Goal: Obtain resource: Obtain resource

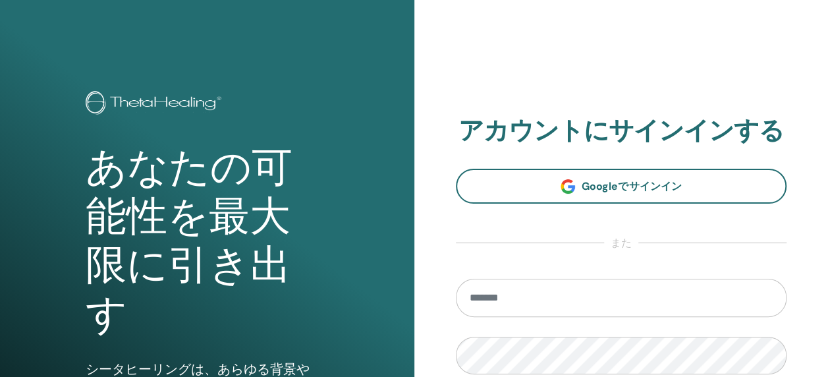
scroll to position [66, 0]
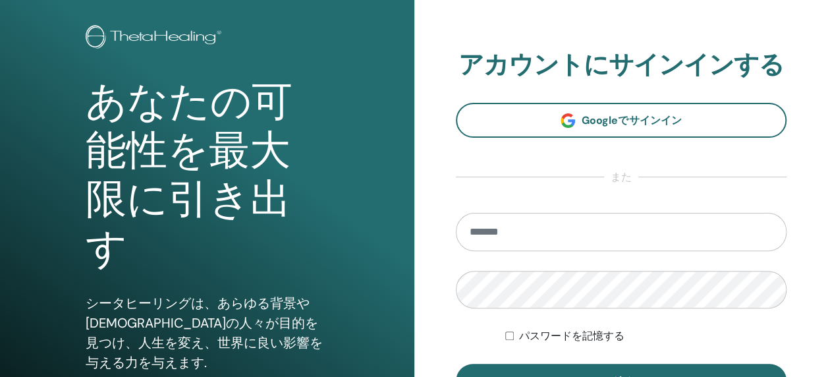
click at [508, 234] on input "email" at bounding box center [621, 232] width 331 height 38
click at [504, 236] on input "email" at bounding box center [621, 232] width 331 height 38
type input "*"
type input "**********"
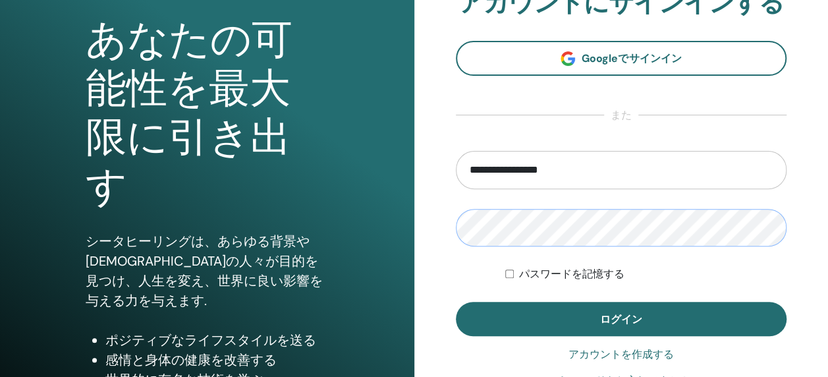
scroll to position [256, 0]
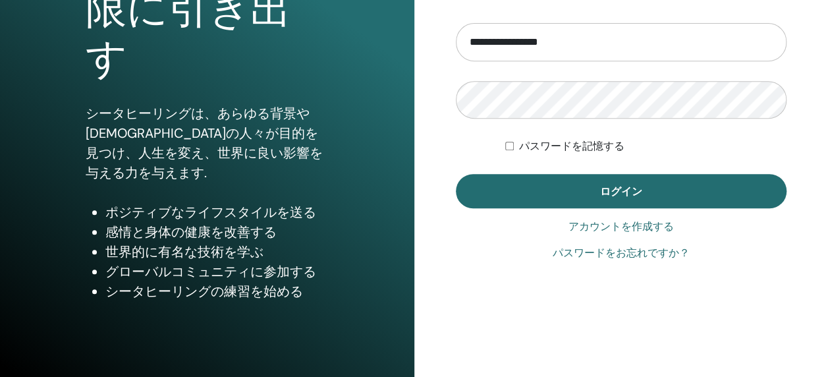
click at [534, 149] on label "パスワードを記憶する" at bounding box center [571, 146] width 105 height 16
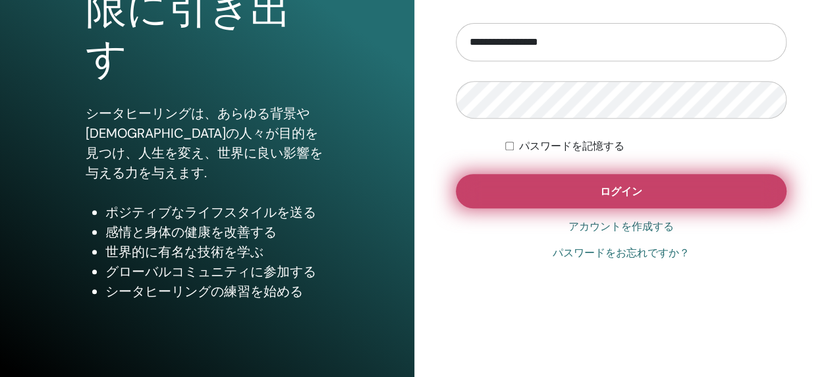
click at [553, 183] on button "ログイン" at bounding box center [621, 191] width 331 height 34
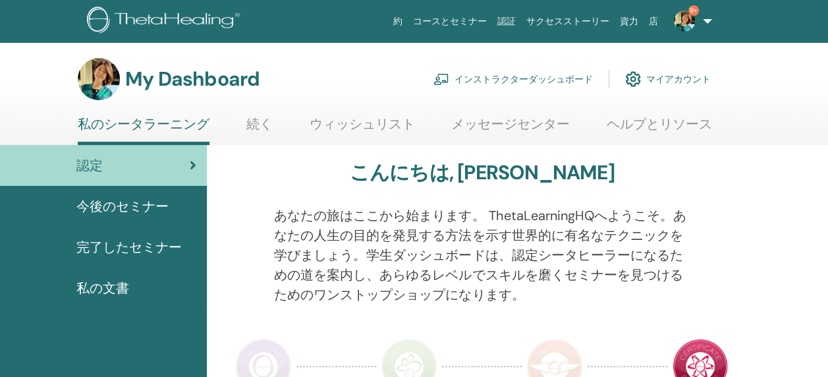
click at [527, 76] on link "インストラクターダッシュボード" at bounding box center [512, 79] width 159 height 29
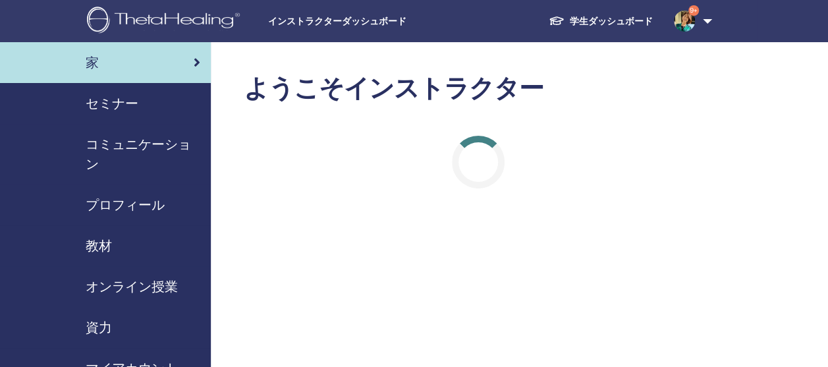
click at [103, 240] on span "教材" at bounding box center [99, 246] width 26 height 20
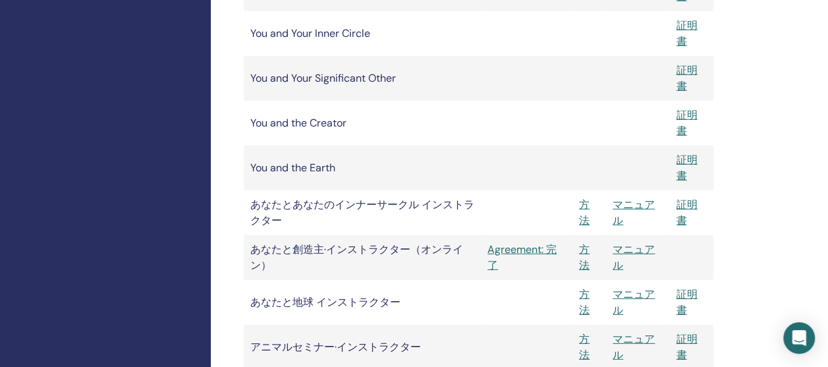
scroll to position [1778, 0]
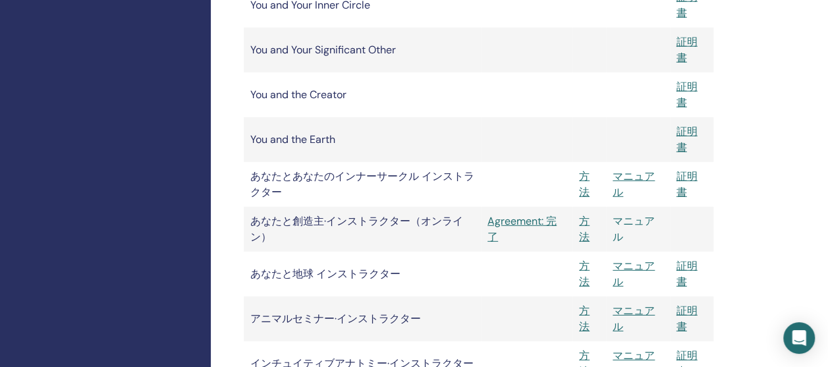
click at [623, 222] on link "マニュアル" at bounding box center [633, 229] width 42 height 30
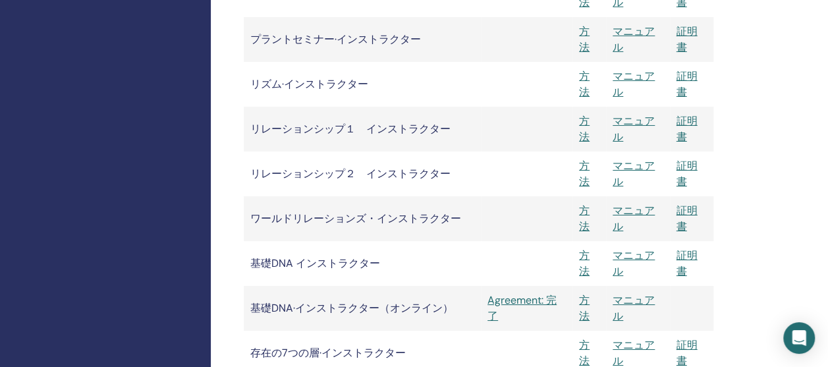
scroll to position [2239, 0]
